Goal: Download file/media

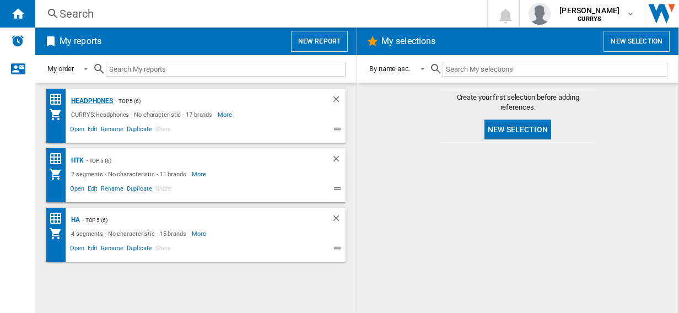
click at [89, 98] on div "Headphones" at bounding box center [90, 101] width 45 height 14
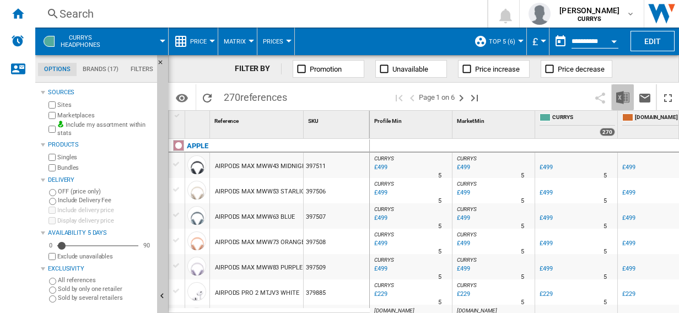
click at [624, 98] on img "Download in Excel" at bounding box center [622, 97] width 13 height 13
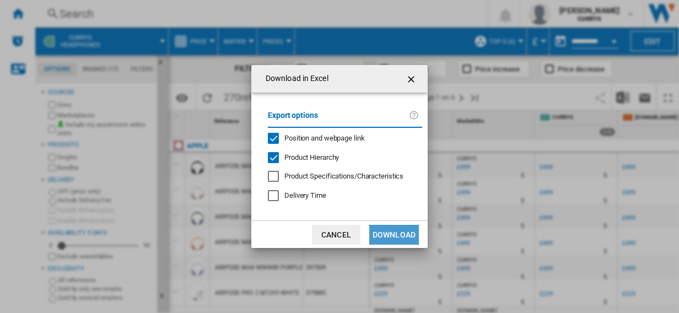
click at [398, 230] on button "Download" at bounding box center [394, 235] width 50 height 20
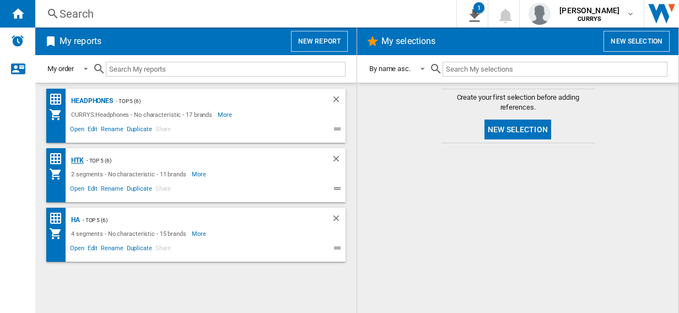
click at [79, 158] on div "HTK" at bounding box center [75, 161] width 15 height 14
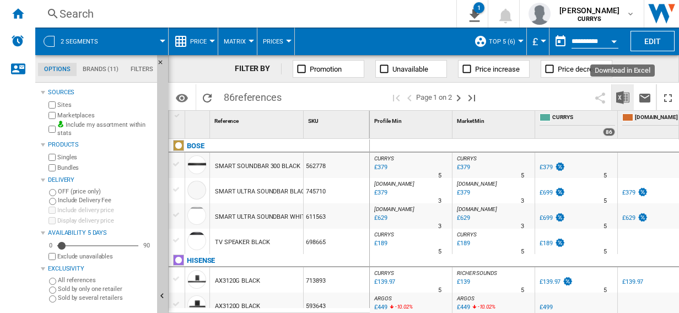
click at [624, 93] on img "Download in Excel" at bounding box center [622, 97] width 13 height 13
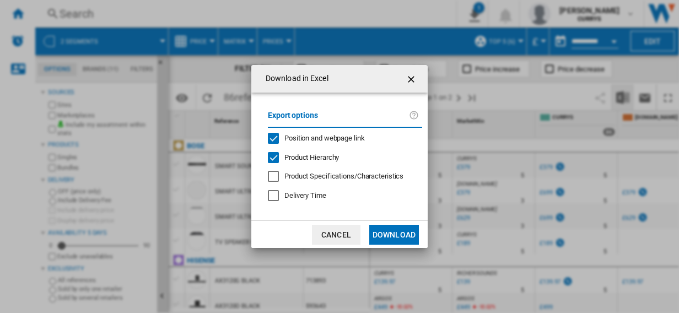
click at [386, 230] on button "Download" at bounding box center [394, 235] width 50 height 20
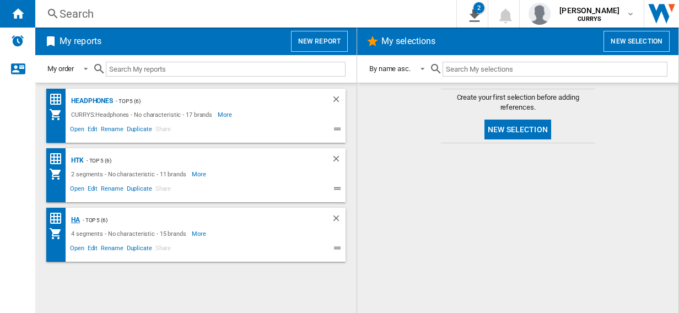
click at [76, 219] on div "HA" at bounding box center [74, 220] width 12 height 14
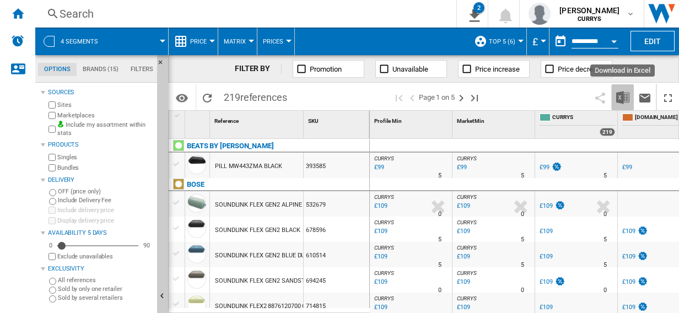
click at [622, 95] on img "Download in Excel" at bounding box center [622, 97] width 13 height 13
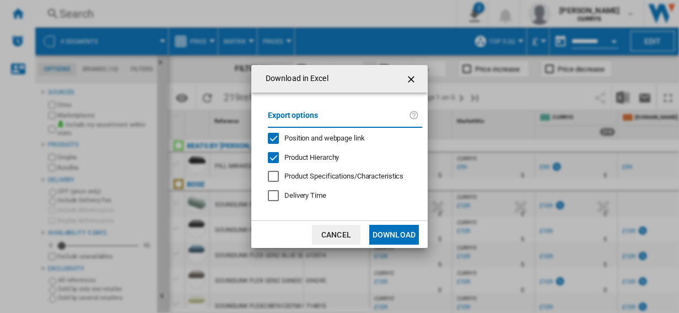
click at [383, 234] on button "Download" at bounding box center [394, 235] width 50 height 20
